Goal: Information Seeking & Learning: Learn about a topic

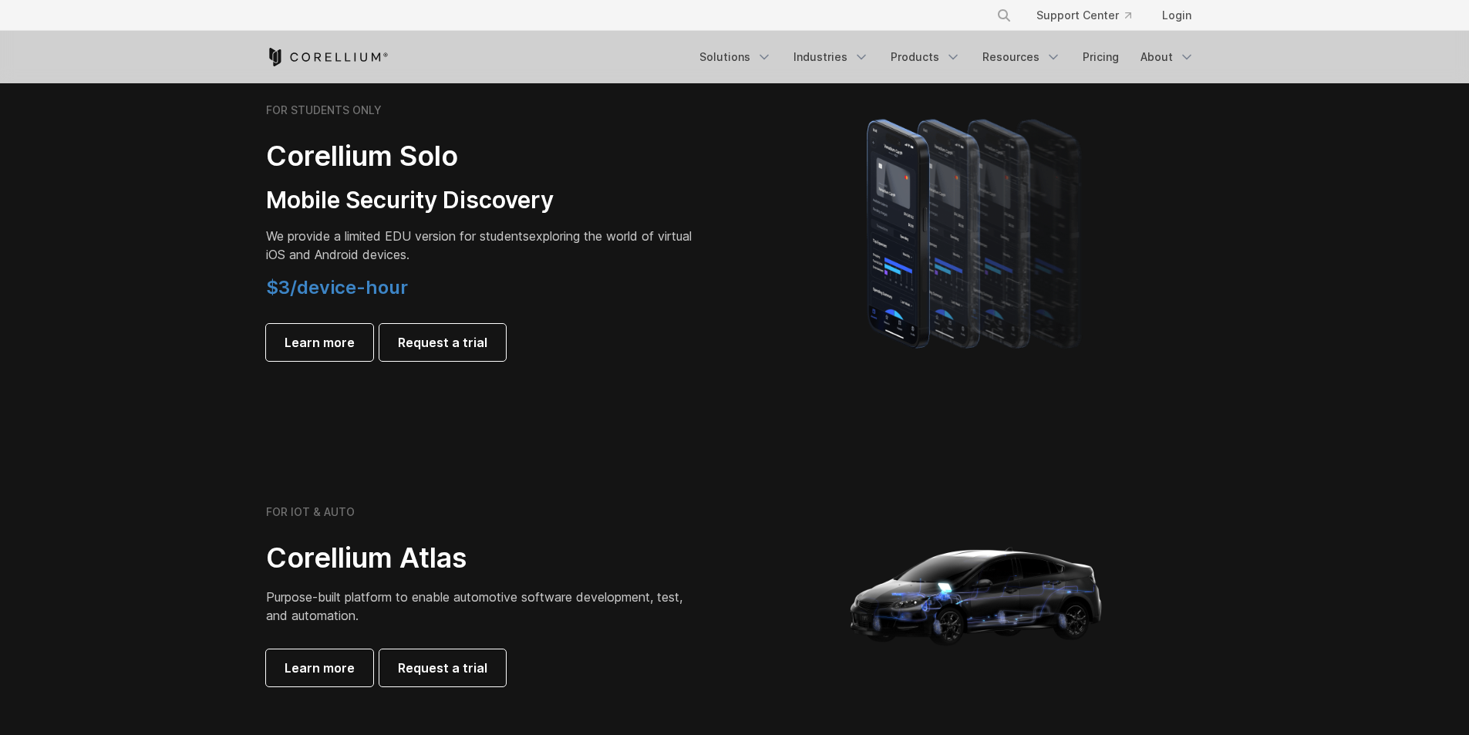
scroll to position [1079, 0]
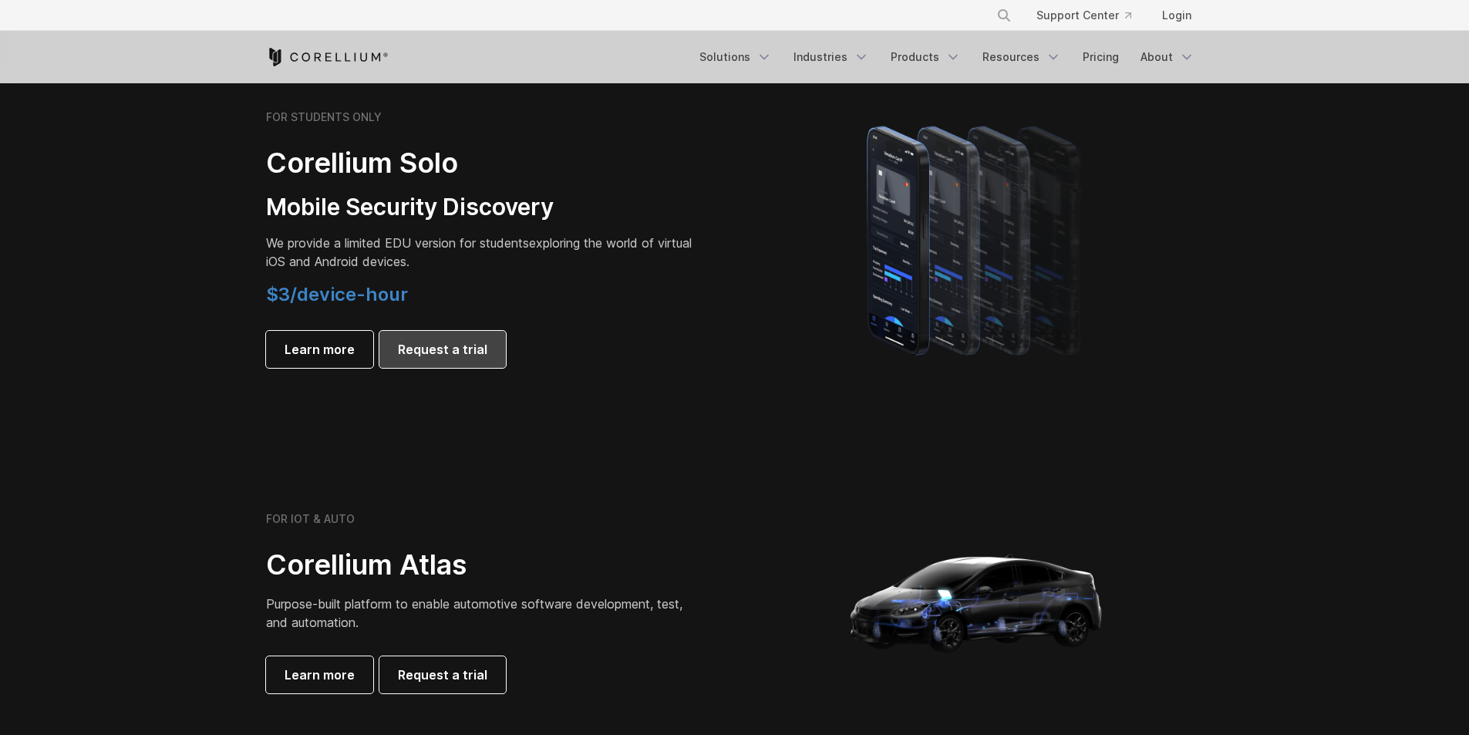
click at [443, 359] on link "Request a trial" at bounding box center [442, 349] width 126 height 37
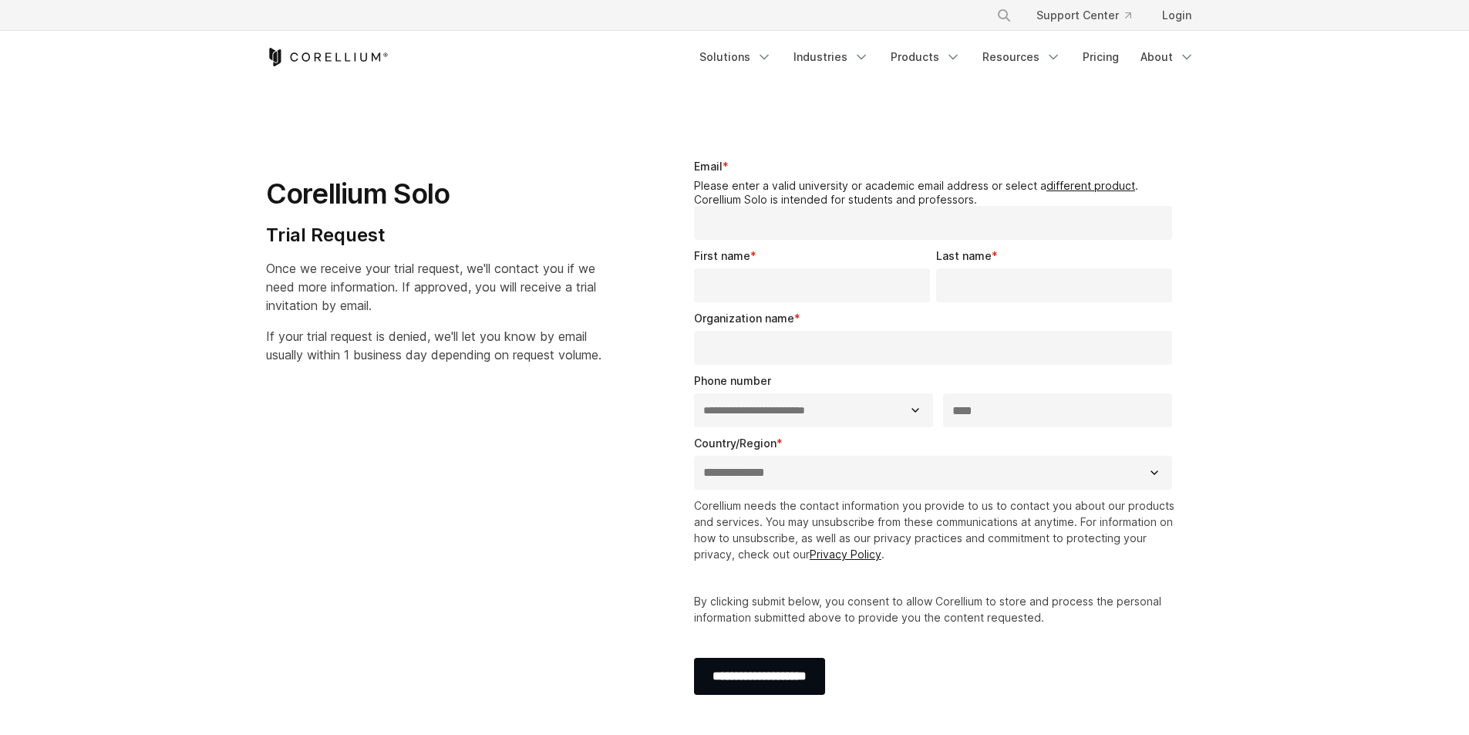
select select "**"
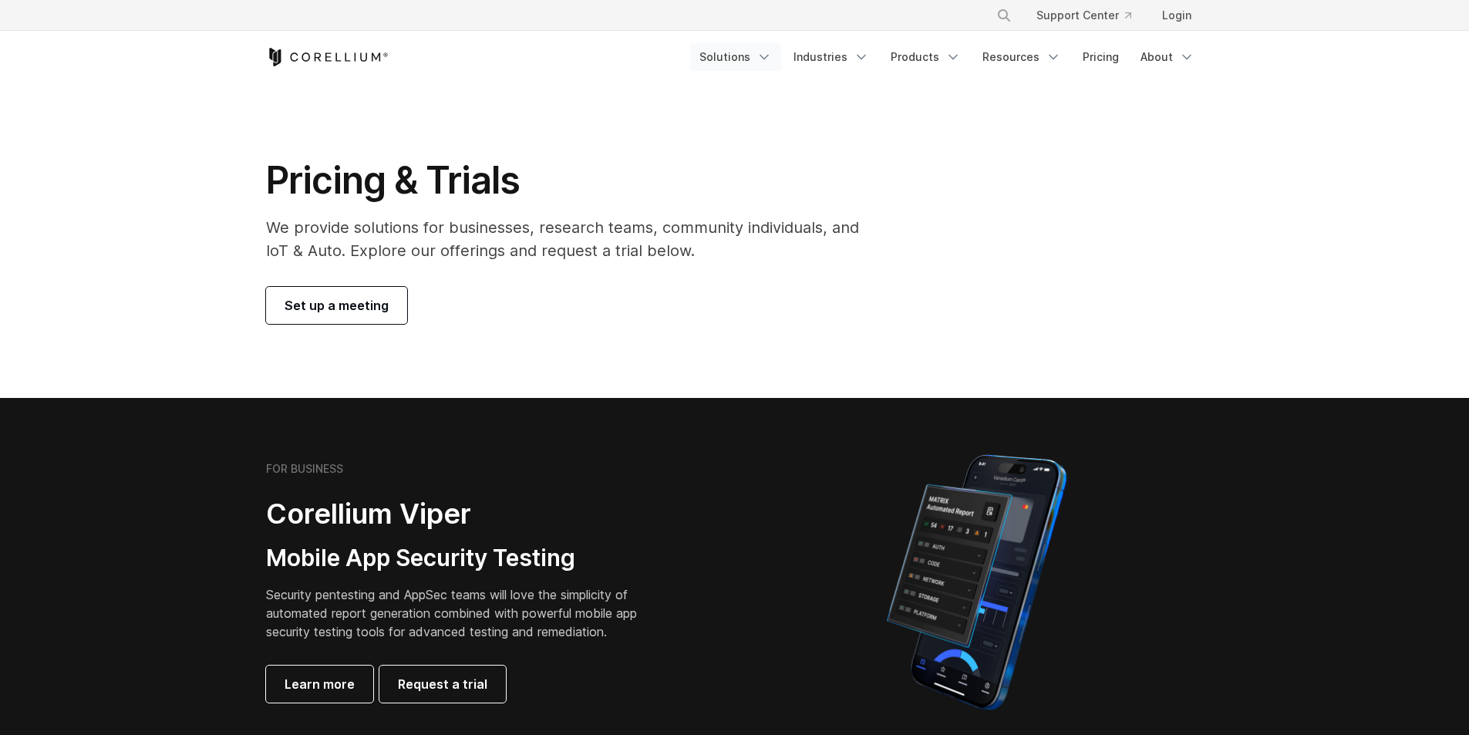
click at [768, 56] on polyline "Navigation Menu" at bounding box center [764, 58] width 8 height 4
click at [907, 57] on link "Products" at bounding box center [925, 57] width 89 height 28
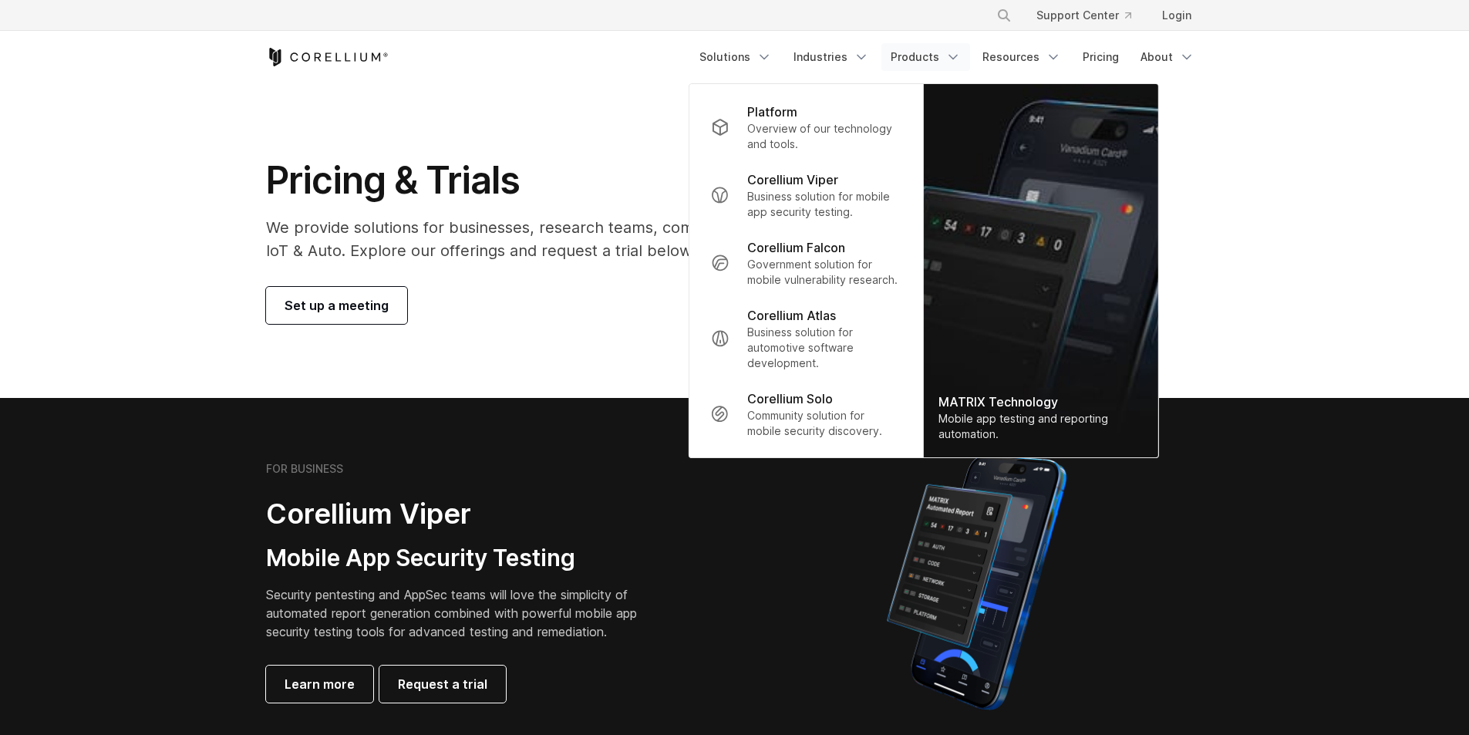
click at [905, 57] on link "Products" at bounding box center [925, 57] width 89 height 28
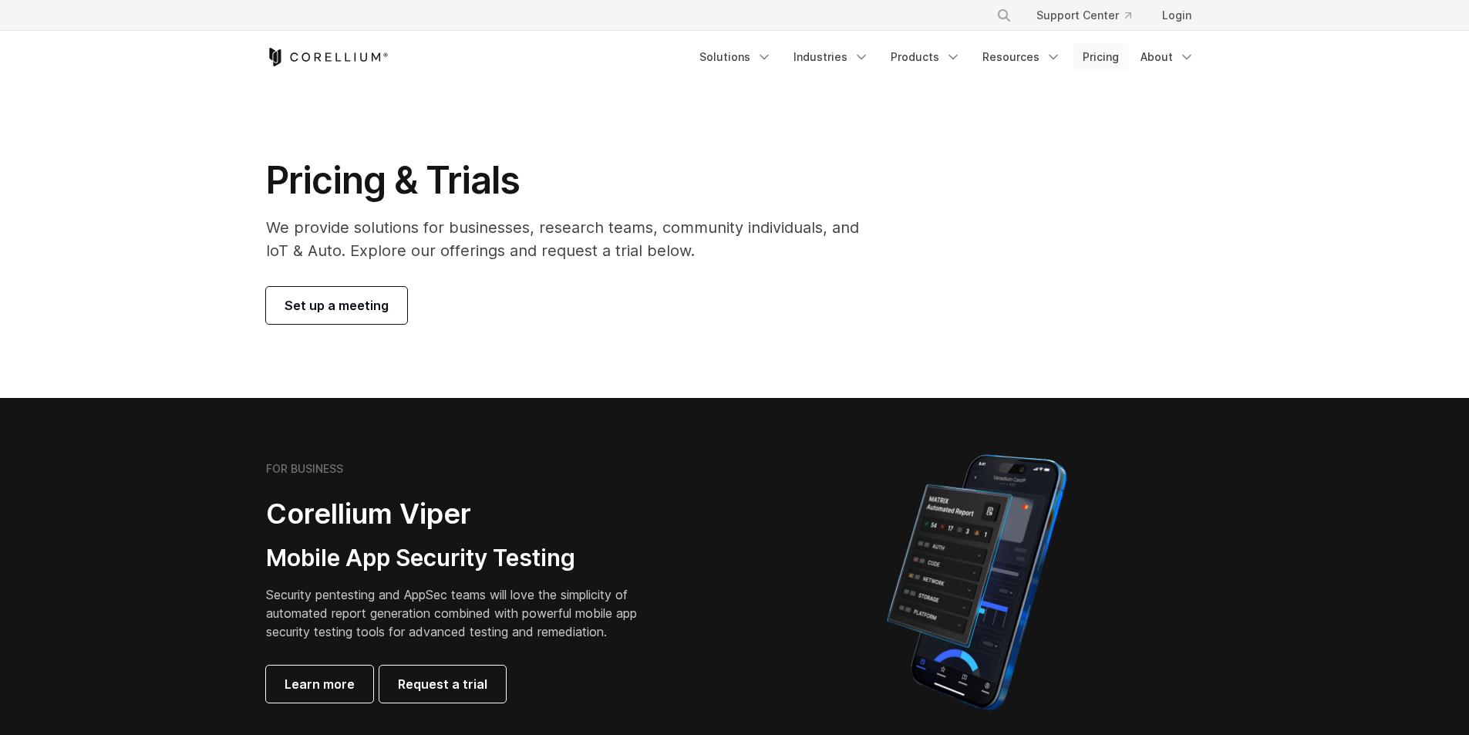
click at [1109, 63] on link "Pricing" at bounding box center [1100, 57] width 55 height 28
click at [1093, 59] on link "Pricing" at bounding box center [1100, 57] width 55 height 28
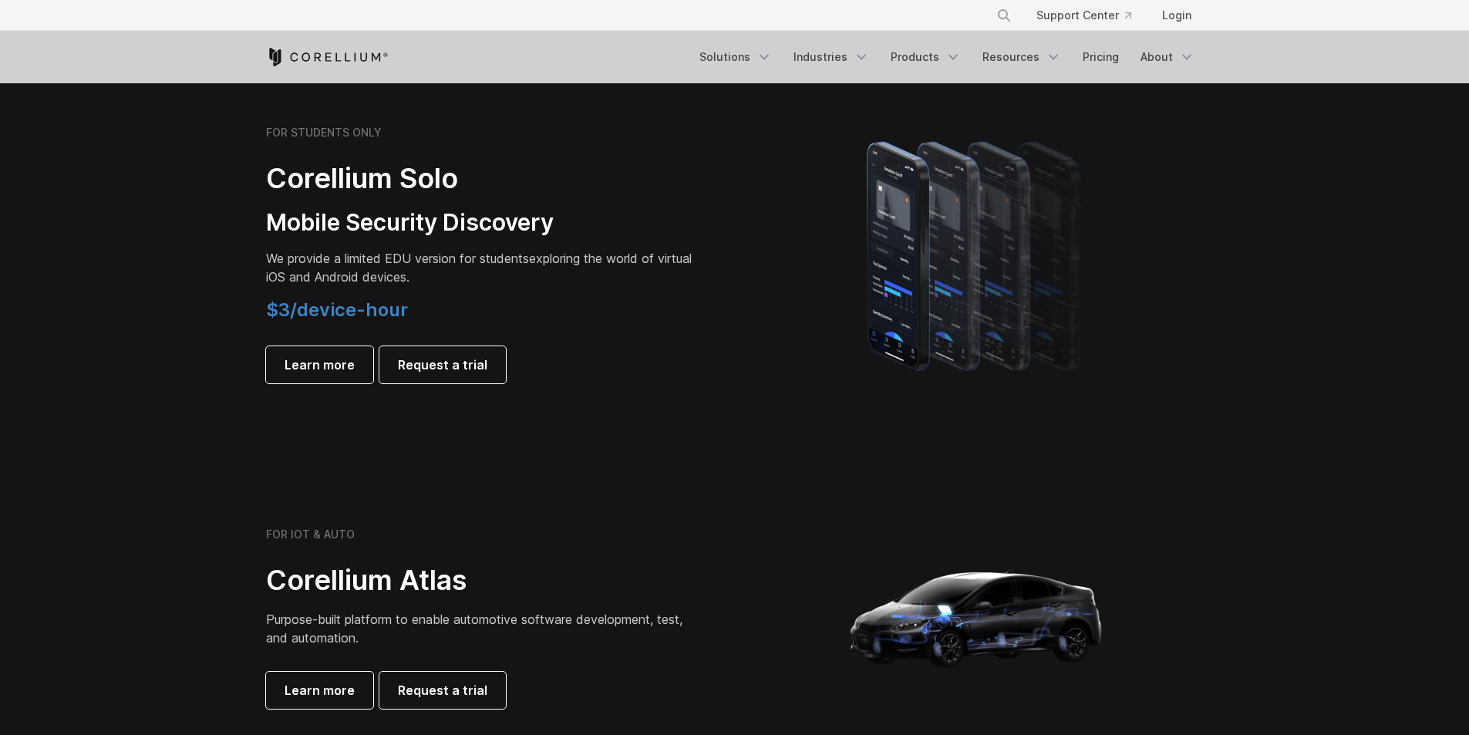
scroll to position [1079, 0]
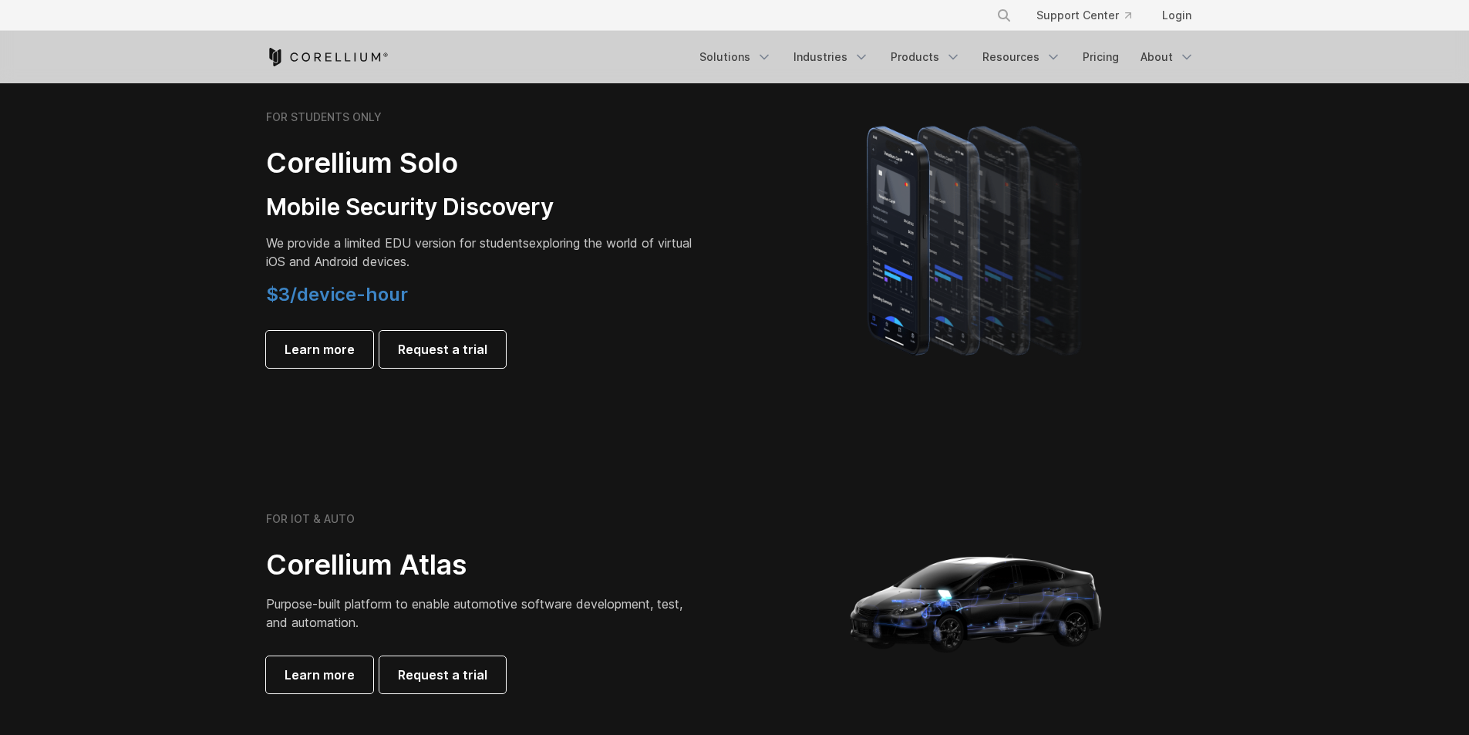
click at [367, 298] on span "$3/device-hour" at bounding box center [337, 294] width 142 height 22
click at [351, 349] on span "Learn more" at bounding box center [319, 349] width 70 height 19
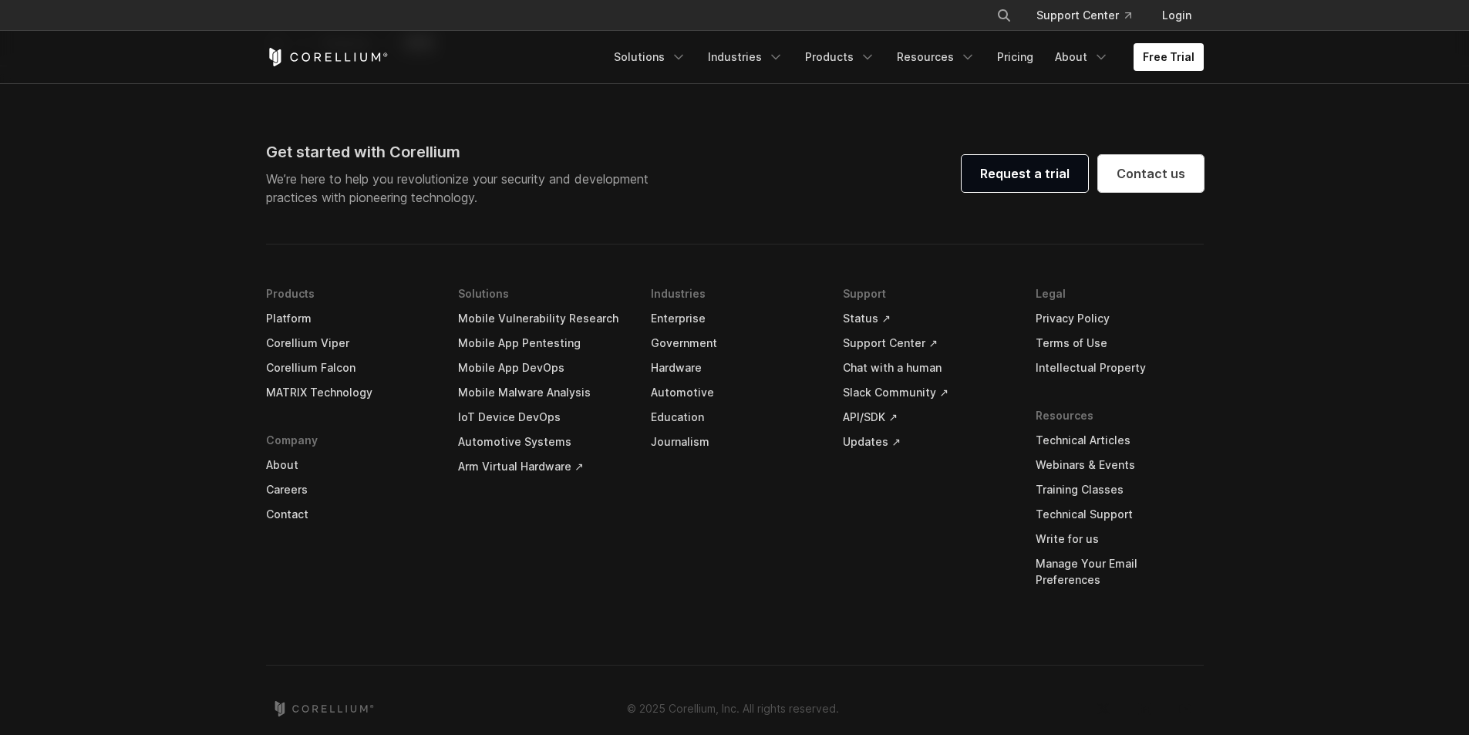
scroll to position [3168, 0]
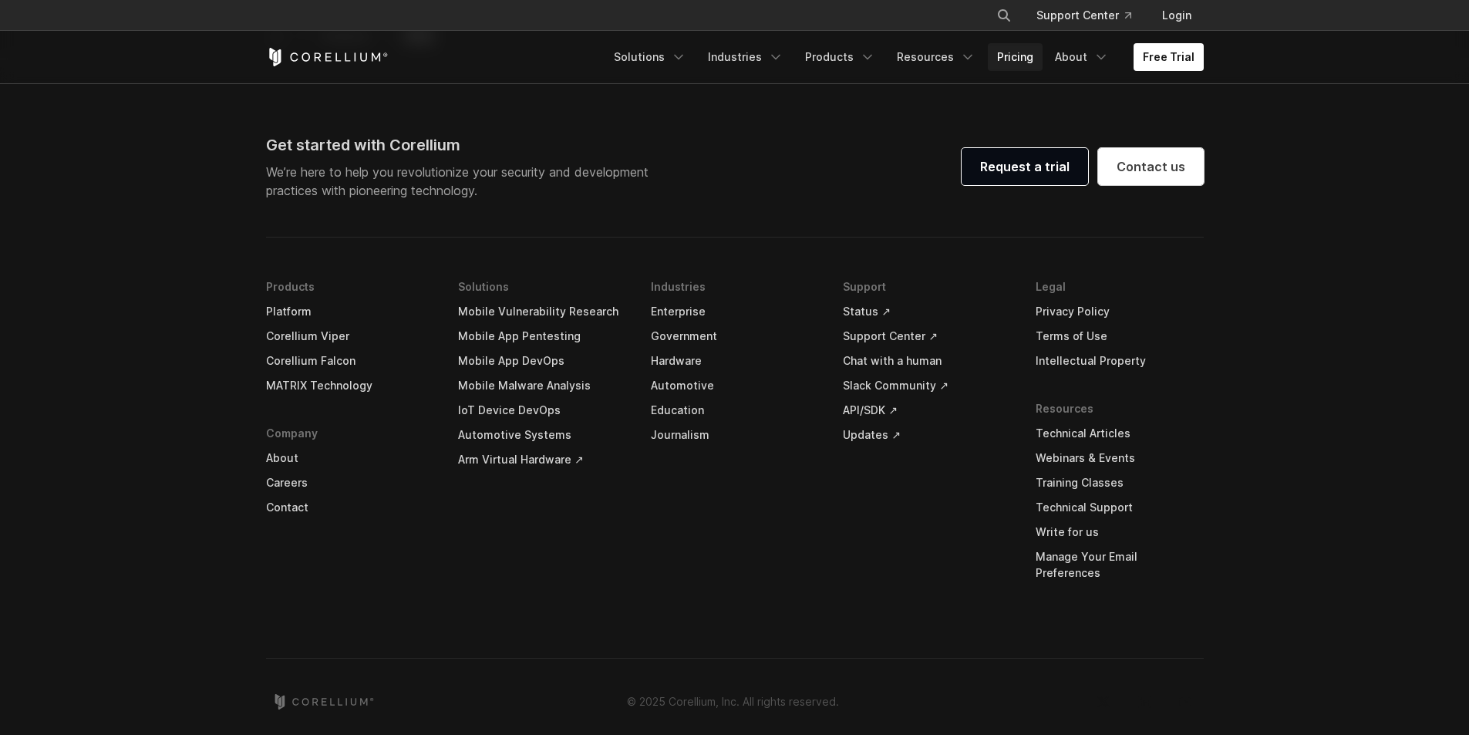
click at [1008, 62] on link "Pricing" at bounding box center [1015, 57] width 55 height 28
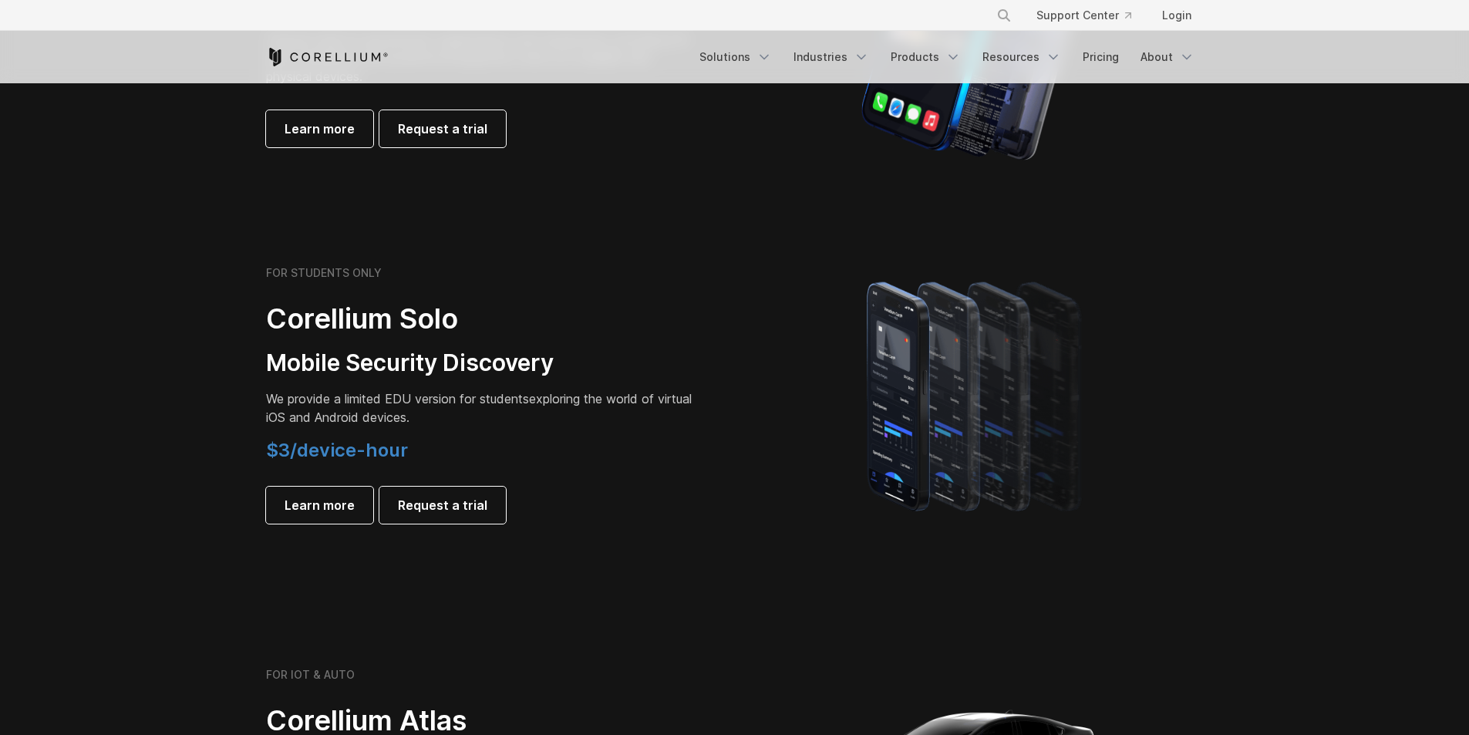
scroll to position [925, 0]
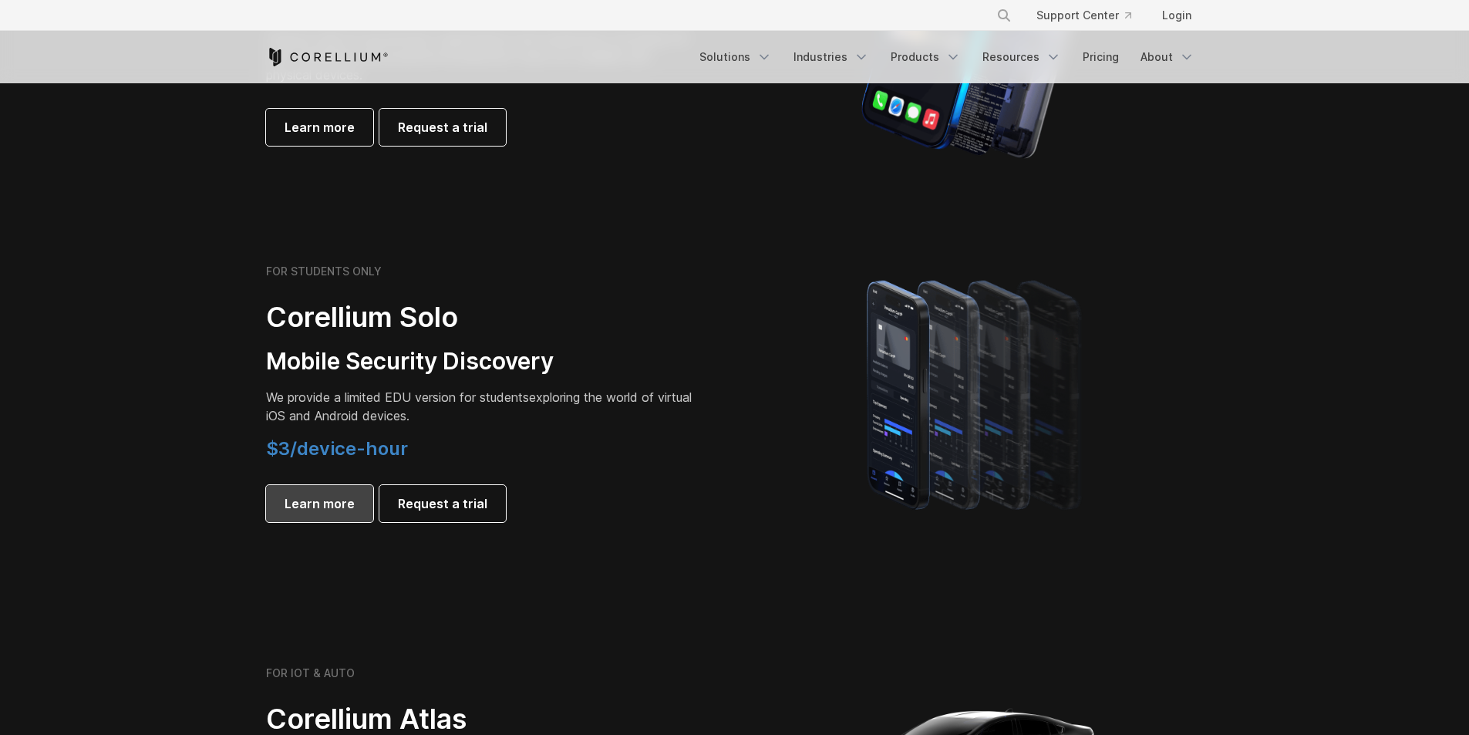
click at [342, 502] on span "Learn more" at bounding box center [319, 503] width 70 height 19
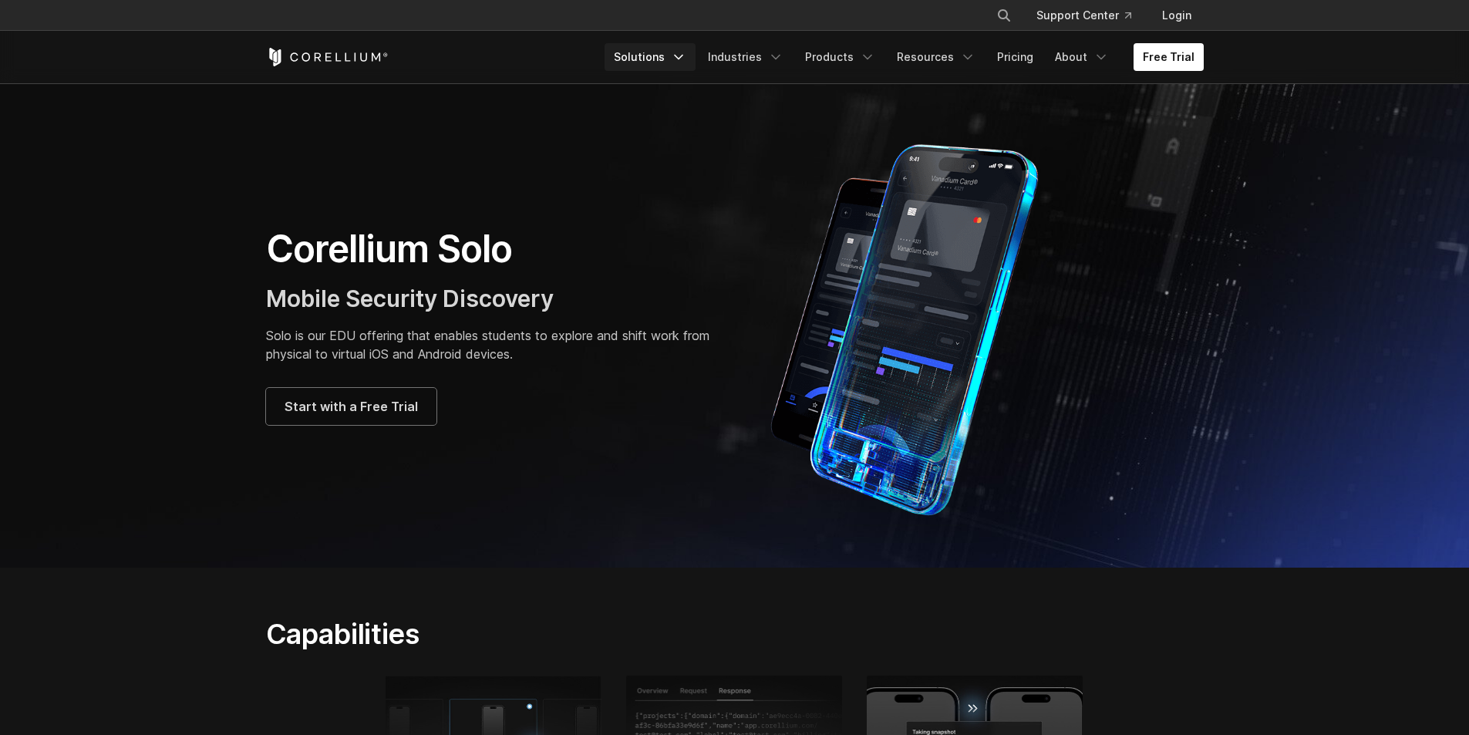
click at [686, 57] on icon "Navigation Menu" at bounding box center [678, 56] width 15 height 15
